Goal: Communication & Community: Answer question/provide support

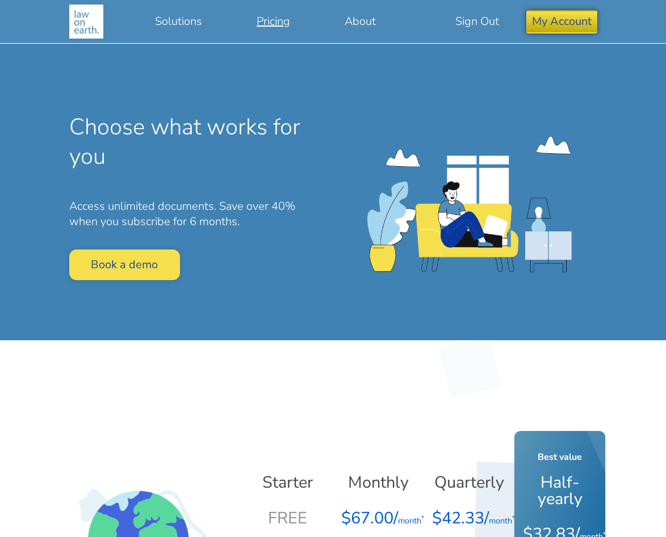
click at [548, 23] on button "My Account" at bounding box center [561, 21] width 71 height 23
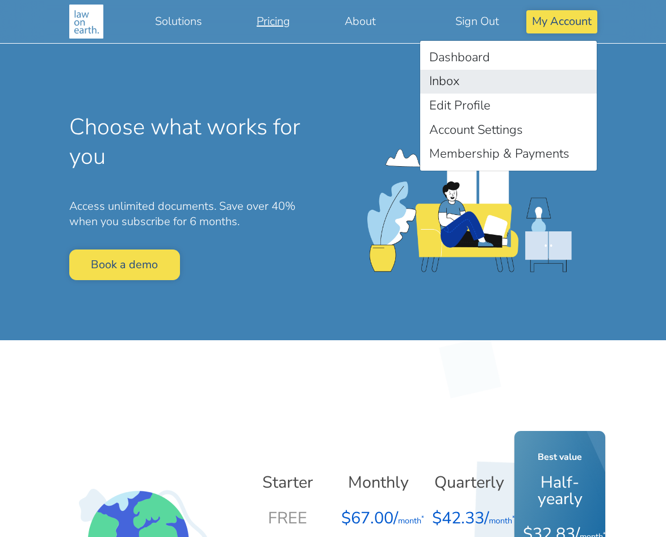
click at [500, 73] on link "Inbox" at bounding box center [508, 82] width 177 height 24
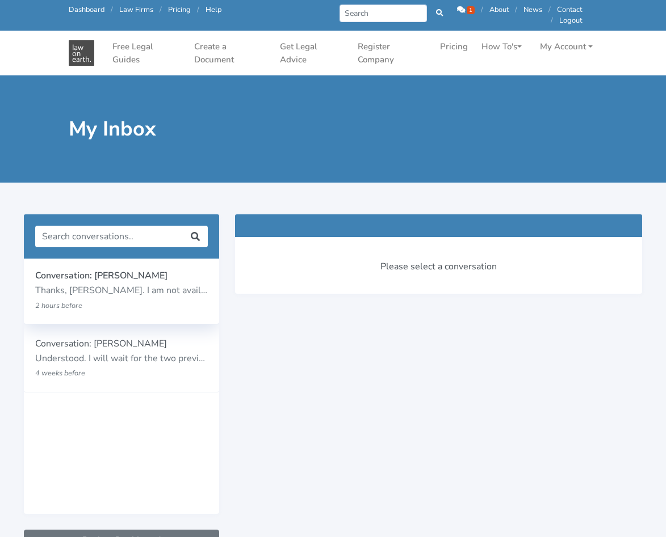
click at [103, 303] on p "2 hours before" at bounding box center [105, 306] width 141 height 15
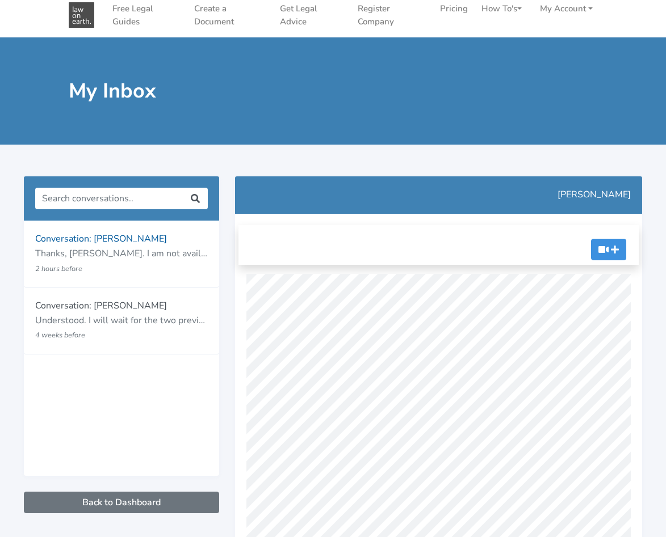
scroll to position [227, 0]
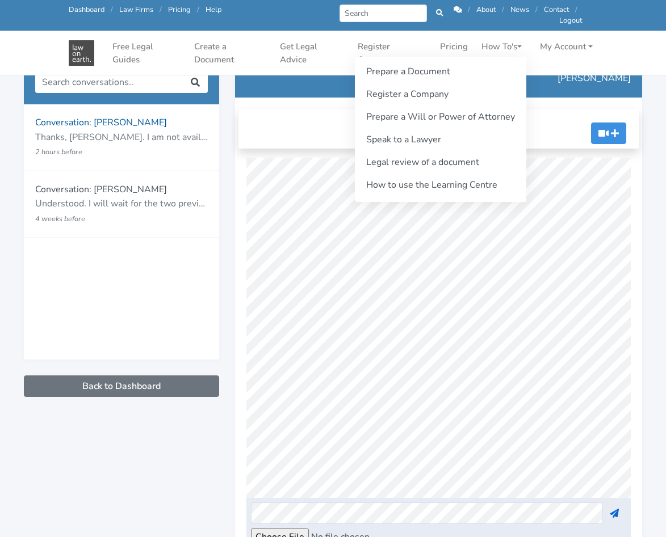
scroll to position [114, 0]
